Goal: Task Accomplishment & Management: Use online tool/utility

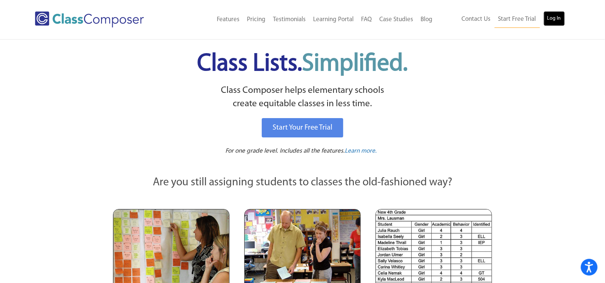
click at [551, 16] on link "Log In" at bounding box center [553, 18] width 21 height 15
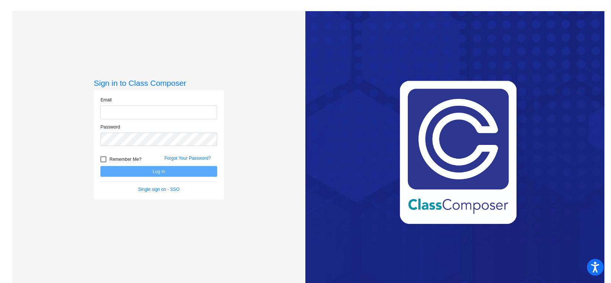
type input "blandsteiner@stpeterschools.org"
click at [162, 170] on button "Log In" at bounding box center [158, 171] width 117 height 11
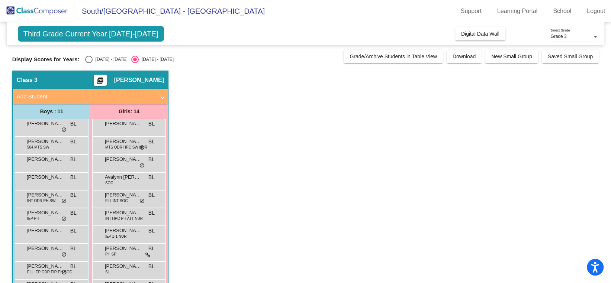
click at [93, 59] on div "2024 - 2025" at bounding box center [110, 59] width 35 height 7
click at [89, 63] on input "2024 - 2025" at bounding box center [88, 63] width 0 height 0
radio input "true"
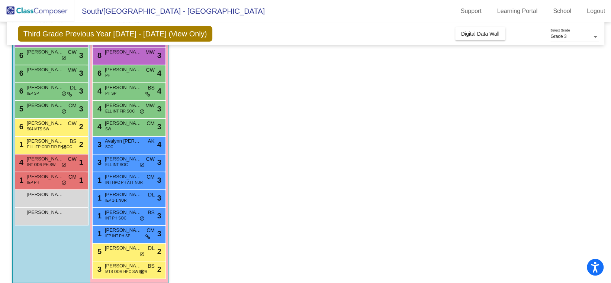
scroll to position [97, 0]
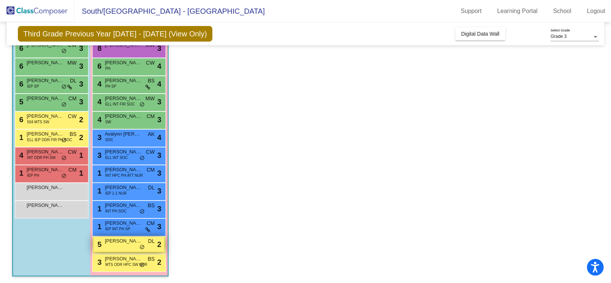
click at [124, 246] on div "5 Aubrey Burg DL lock do_not_disturb_alt 2" at bounding box center [128, 244] width 71 height 15
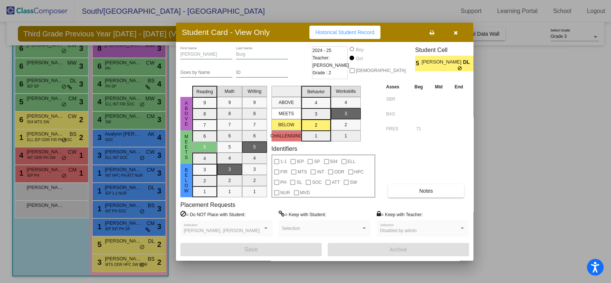
click at [331, 32] on span "Historical Student Record" at bounding box center [344, 32] width 59 height 6
click at [456, 35] on icon "button" at bounding box center [455, 32] width 4 height 5
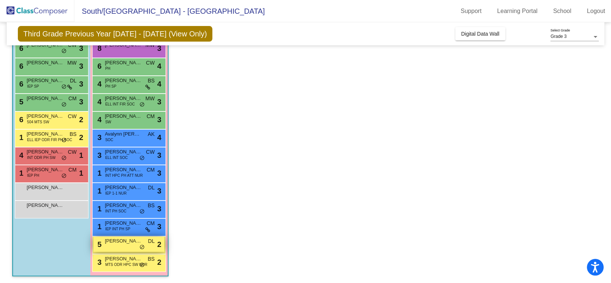
click at [120, 245] on div "5 Aubrey Burg DL lock do_not_disturb_alt 2" at bounding box center [128, 244] width 71 height 15
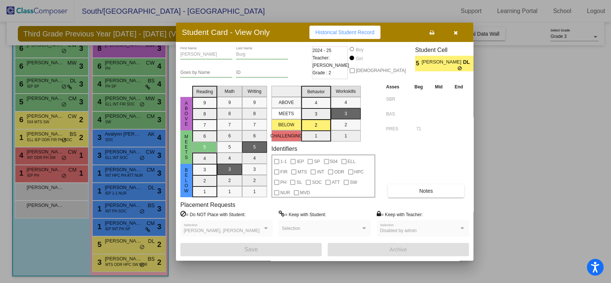
click at [459, 33] on button "button" at bounding box center [455, 32] width 24 height 13
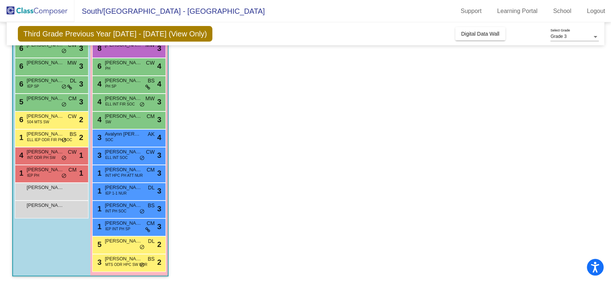
scroll to position [87, 0]
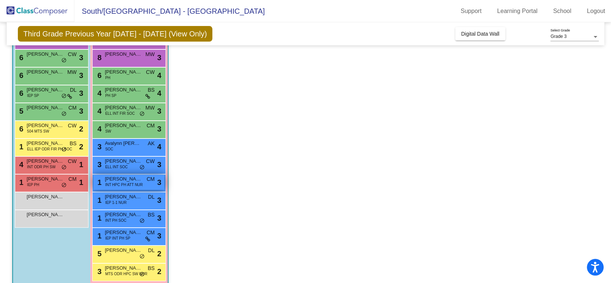
click at [122, 182] on span "INT HPC PH ATT NUR" at bounding box center [124, 185] width 38 height 6
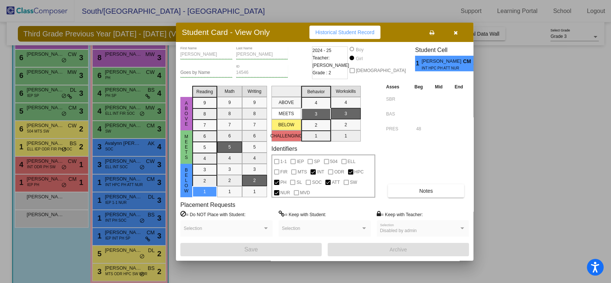
click at [354, 38] on button "Historical Student Record" at bounding box center [344, 32] width 71 height 13
click at [542, 72] on div at bounding box center [305, 141] width 611 height 283
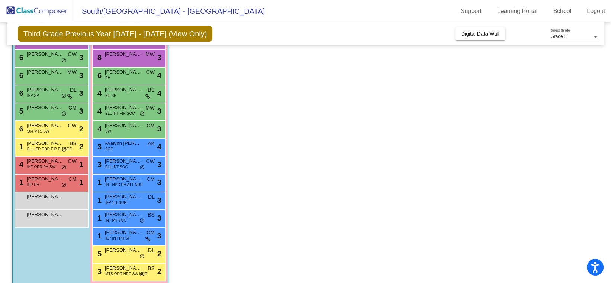
scroll to position [97, 0]
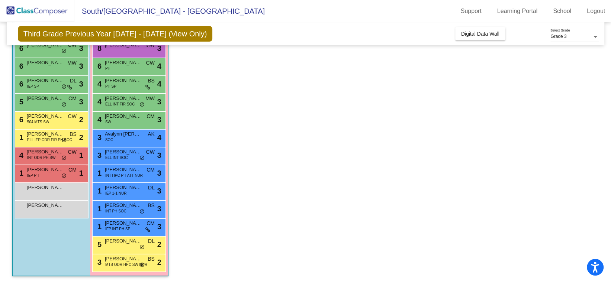
click at [48, 162] on div "4 Logan Connolly INT ODR PH SW CW lock do_not_disturb_alt 1" at bounding box center [52, 156] width 74 height 18
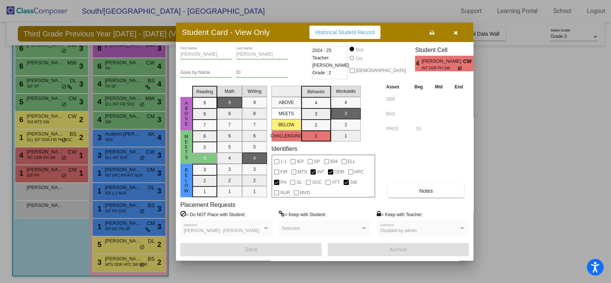
click at [350, 30] on span "Historical Student Record" at bounding box center [344, 32] width 59 height 6
click at [509, 116] on div at bounding box center [305, 141] width 611 height 283
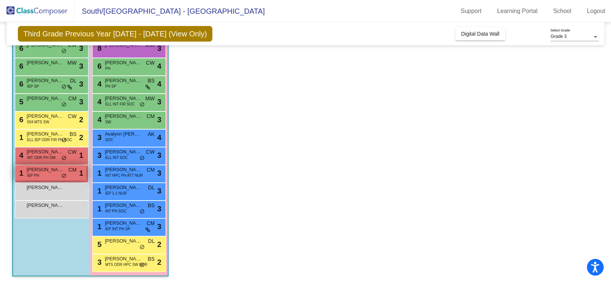
click at [55, 172] on span "Matthew Johnson" at bounding box center [45, 169] width 37 height 7
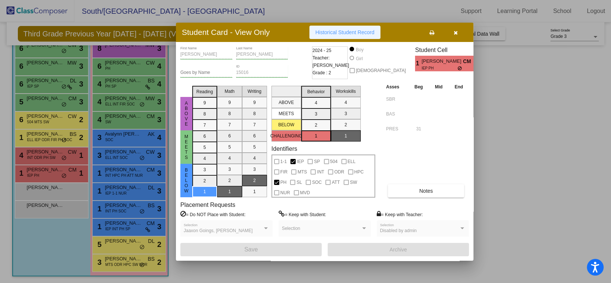
click at [342, 33] on span "Historical Student Record" at bounding box center [344, 32] width 59 height 6
click at [456, 35] on icon "button" at bounding box center [455, 32] width 4 height 5
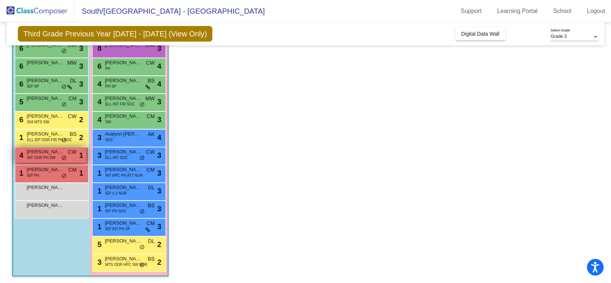
scroll to position [44, 0]
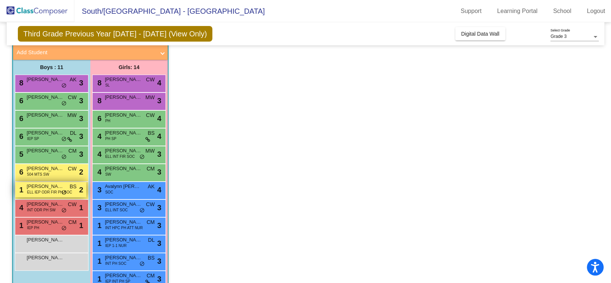
click at [49, 190] on span "ELL IEP ODR FIR PH SOC" at bounding box center [49, 193] width 45 height 6
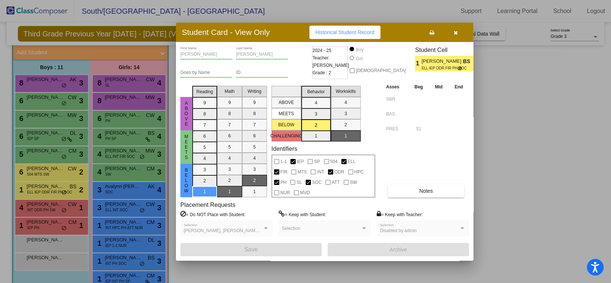
click at [331, 33] on span "Historical Student Record" at bounding box center [344, 32] width 59 height 6
click at [460, 31] on button "button" at bounding box center [455, 32] width 24 height 13
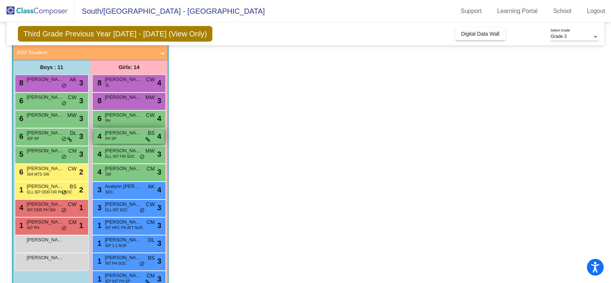
click at [146, 141] on icon at bounding box center [147, 139] width 5 height 5
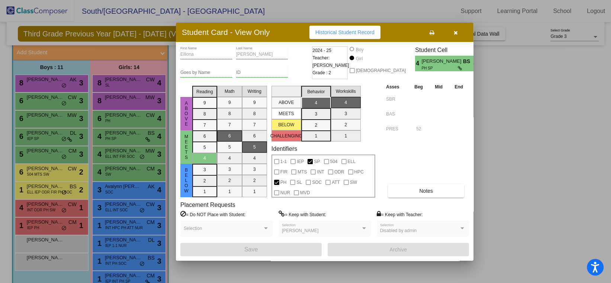
click at [455, 33] on icon "button" at bounding box center [455, 32] width 4 height 5
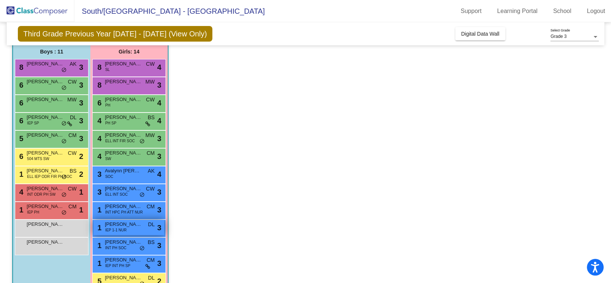
scroll to position [97, 0]
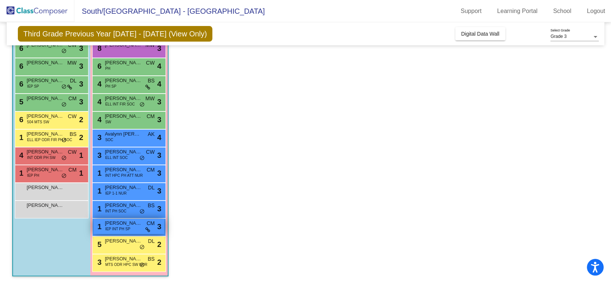
click at [150, 228] on icon at bounding box center [147, 229] width 5 height 5
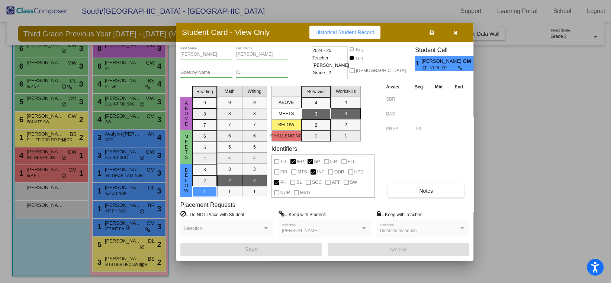
click at [458, 27] on button "button" at bounding box center [455, 32] width 24 height 13
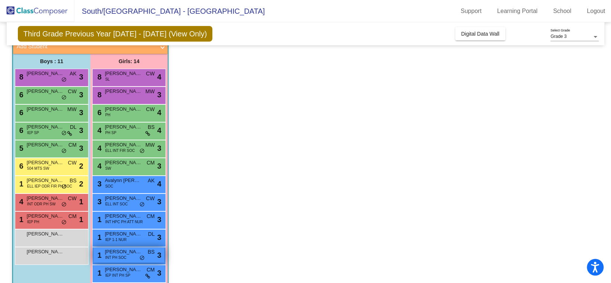
scroll to position [50, 0]
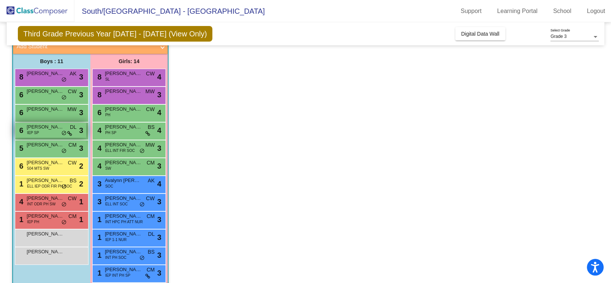
click at [71, 131] on icon at bounding box center [69, 133] width 5 height 5
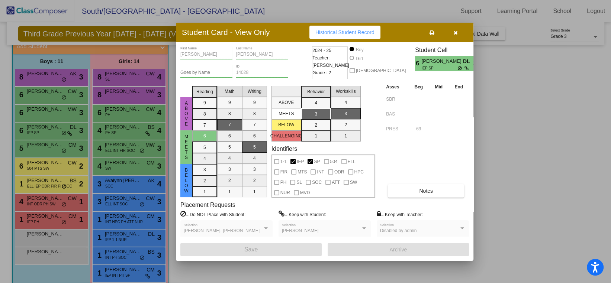
click at [367, 35] on span "Historical Student Record" at bounding box center [344, 32] width 59 height 6
click at [455, 31] on icon "button" at bounding box center [455, 32] width 4 height 5
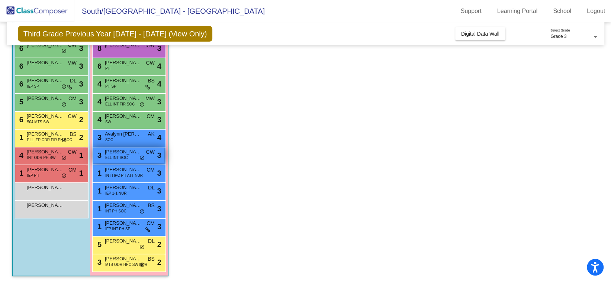
scroll to position [84, 0]
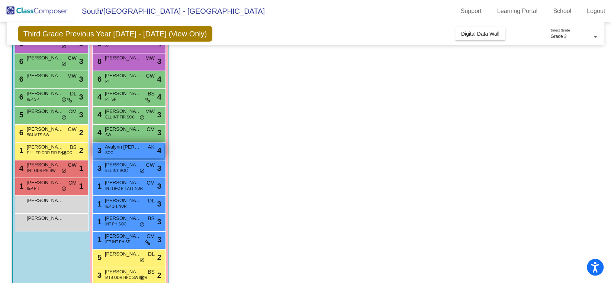
click at [123, 151] on div "3 Avalynn Vera Alvarado SOC AK lock do_not_disturb_alt 4" at bounding box center [128, 150] width 71 height 15
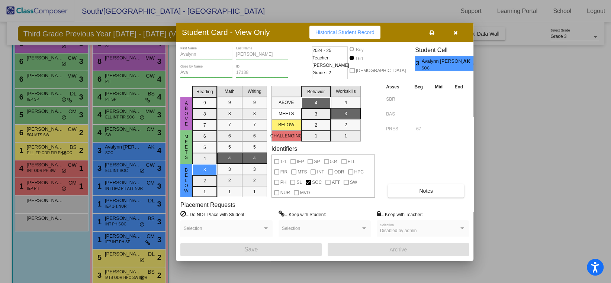
click at [372, 31] on span "Historical Student Record" at bounding box center [344, 32] width 59 height 6
click at [451, 31] on button "button" at bounding box center [455, 32] width 24 height 13
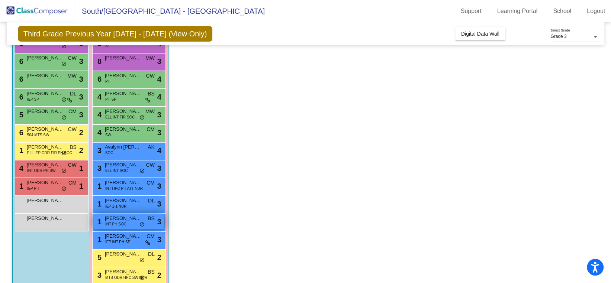
scroll to position [97, 0]
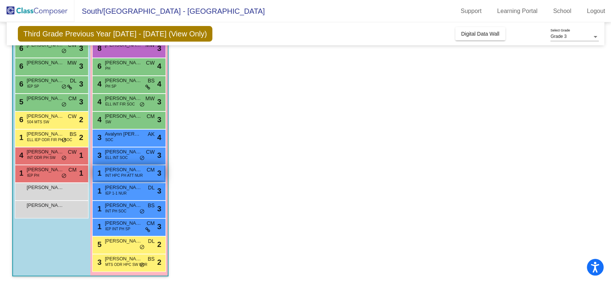
click at [124, 178] on div "1 Cora Knoll INT HPC PH ATT NUR CM lock do_not_disturb_alt 3" at bounding box center [128, 172] width 71 height 15
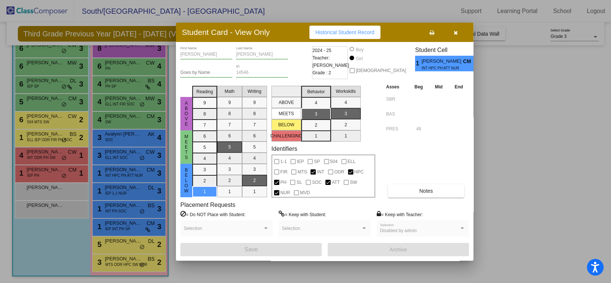
click at [456, 32] on icon "button" at bounding box center [455, 32] width 4 height 5
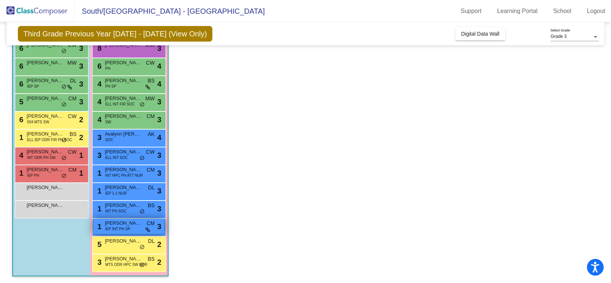
click at [129, 230] on span "IEP INT PH SP" at bounding box center [117, 229] width 25 height 6
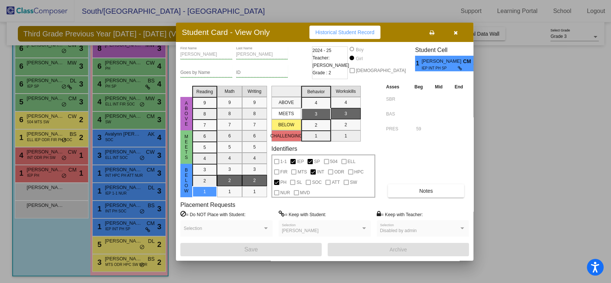
click at [339, 33] on span "Historical Student Record" at bounding box center [344, 32] width 59 height 6
click at [457, 32] on icon "button" at bounding box center [455, 32] width 4 height 5
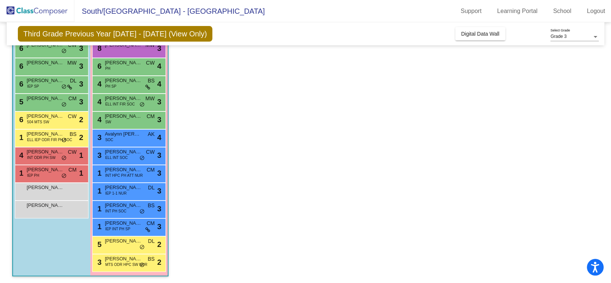
click at [465, 124] on app-classroom "Class 3 picture_as_pdf Breanna Landsteiner Add Student First Name Last Name Stu…" at bounding box center [305, 129] width 586 height 310
click at [46, 85] on div "6 Wade Gavin IEP SP DL lock do_not_disturb_alt 3" at bounding box center [50, 83] width 71 height 15
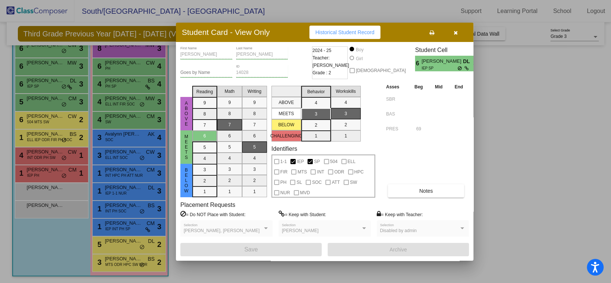
click at [454, 33] on icon "button" at bounding box center [455, 32] width 4 height 5
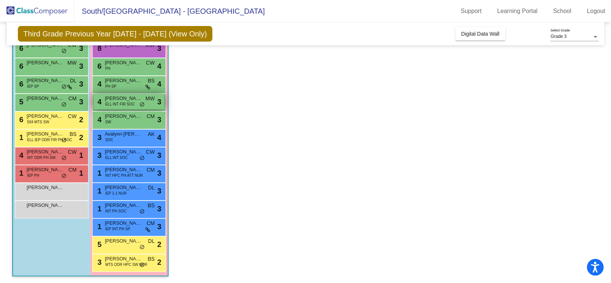
click at [112, 102] on span "ELL INT FIR SOC" at bounding box center [119, 104] width 29 height 6
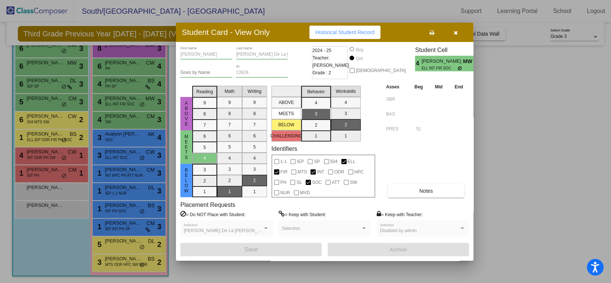
click at [457, 35] on icon "button" at bounding box center [455, 32] width 4 height 5
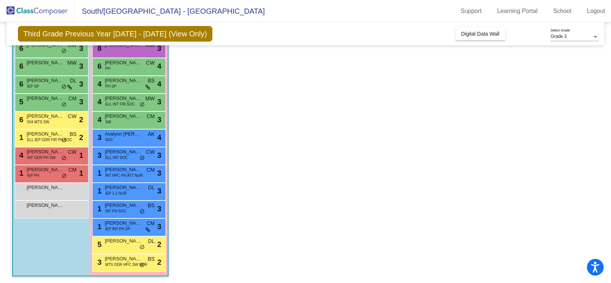
scroll to position [0, 0]
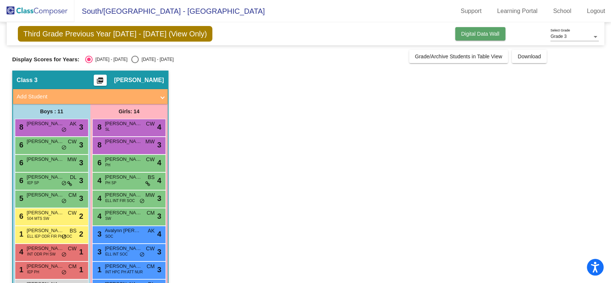
click at [479, 31] on span "Digital Data Wall" at bounding box center [480, 34] width 38 height 6
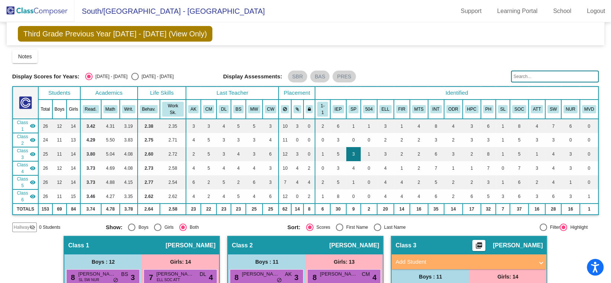
click at [354, 147] on td "3" at bounding box center [353, 154] width 15 height 14
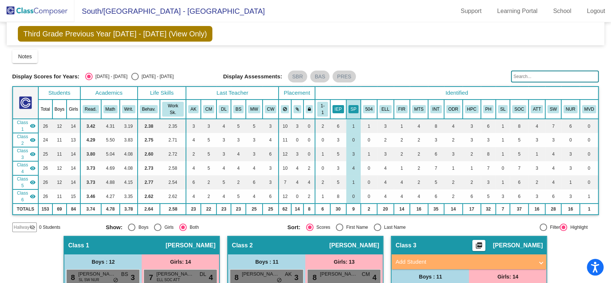
click at [337, 107] on button "IEP" at bounding box center [338, 109] width 12 height 8
